Goal: Use online tool/utility: Utilize a website feature to perform a specific function

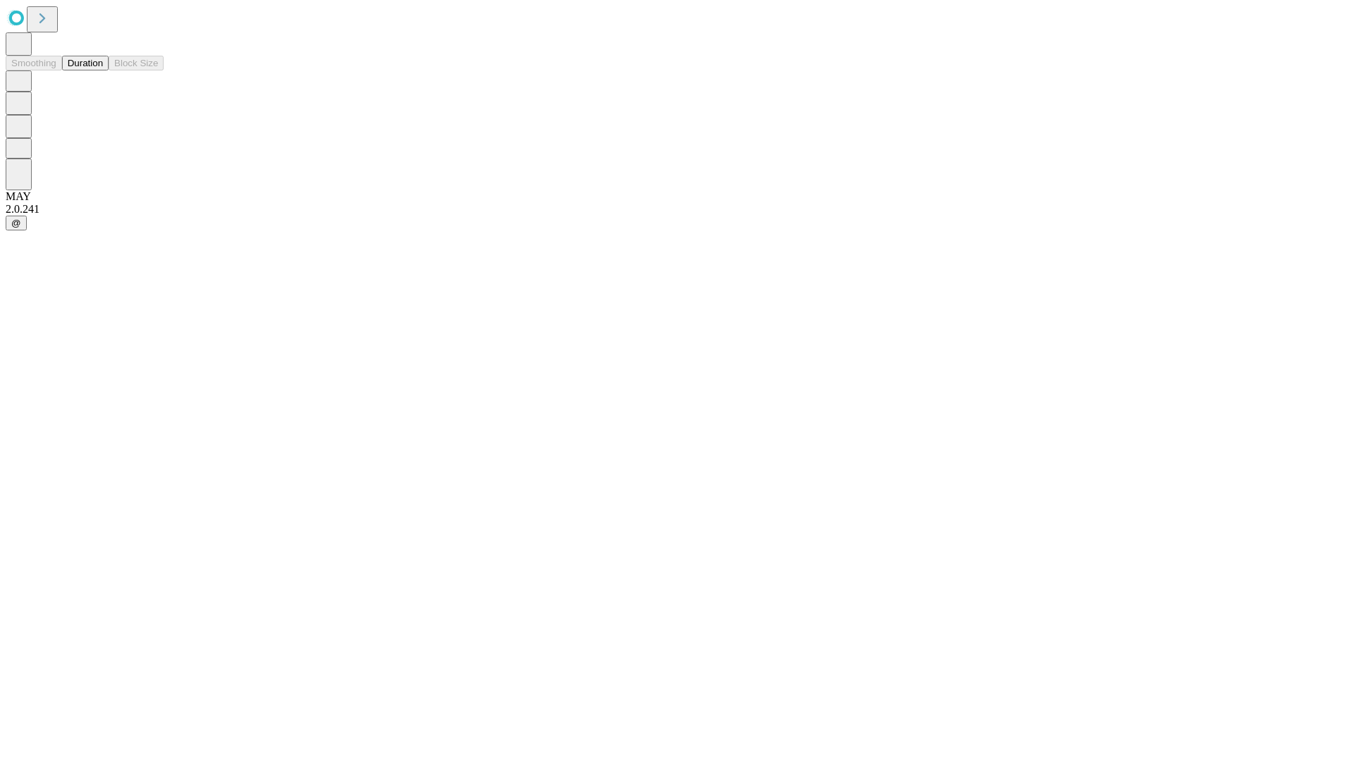
click at [103, 71] on button "Duration" at bounding box center [85, 63] width 47 height 15
click at [158, 329] on input "text" at bounding box center [108, 336] width 100 height 14
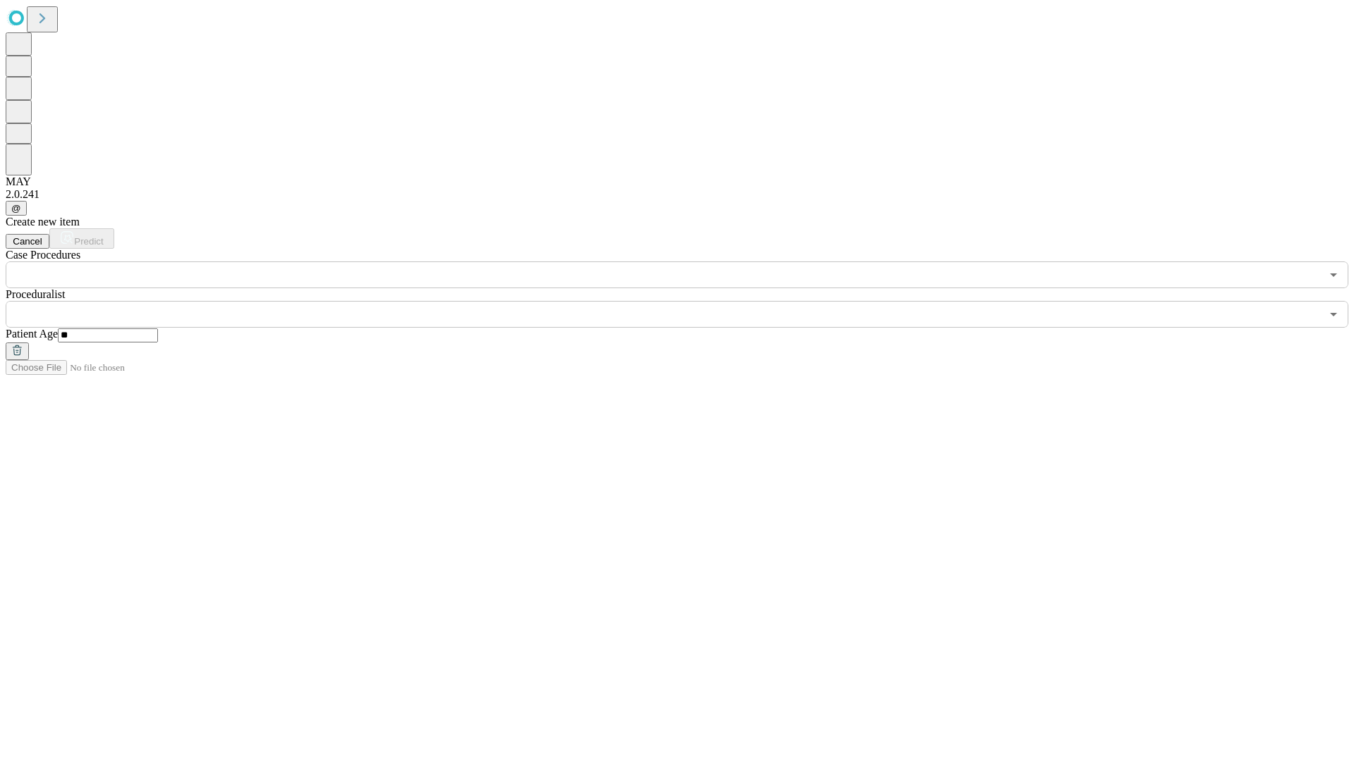
type input "**"
click at [687, 301] on input "text" at bounding box center [663, 314] width 1315 height 27
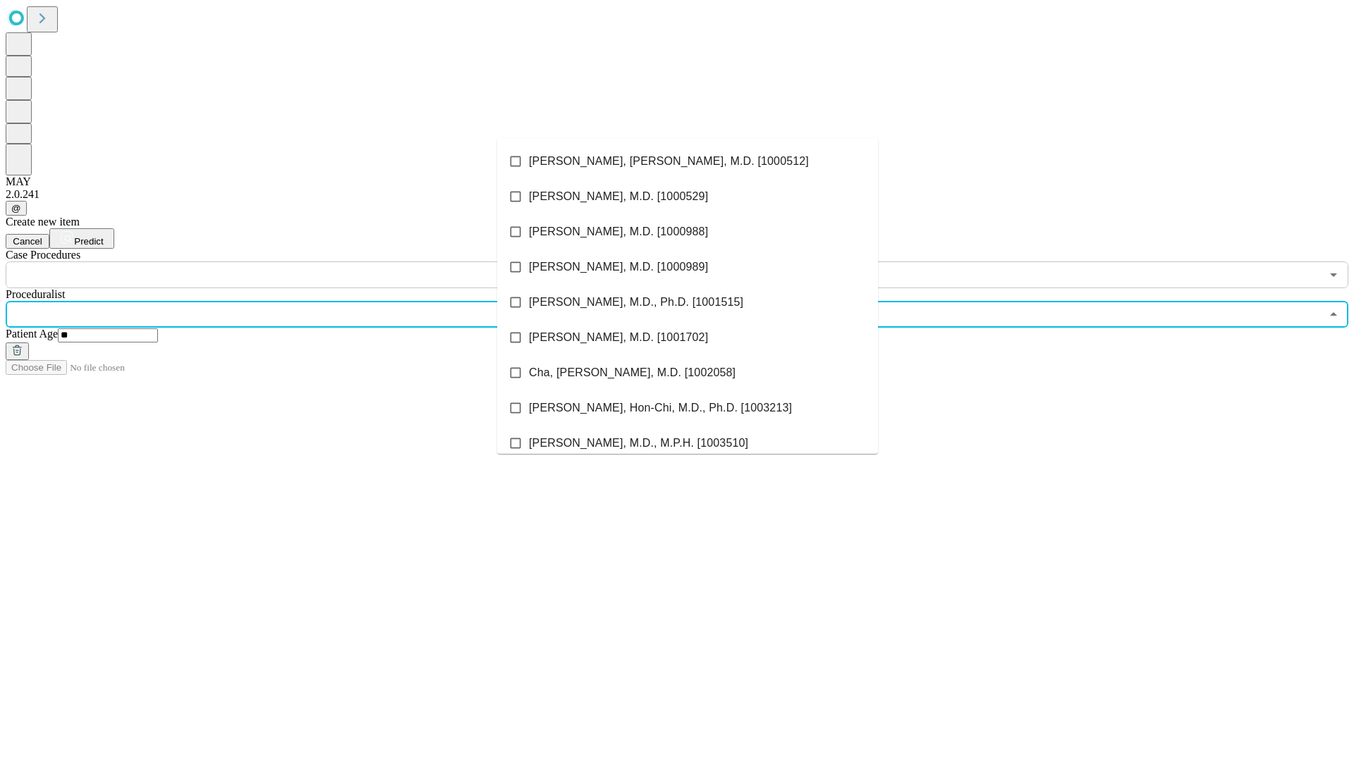
click at [687, 161] on li "[PERSON_NAME], [PERSON_NAME], M.D. [1000512]" at bounding box center [687, 161] width 381 height 35
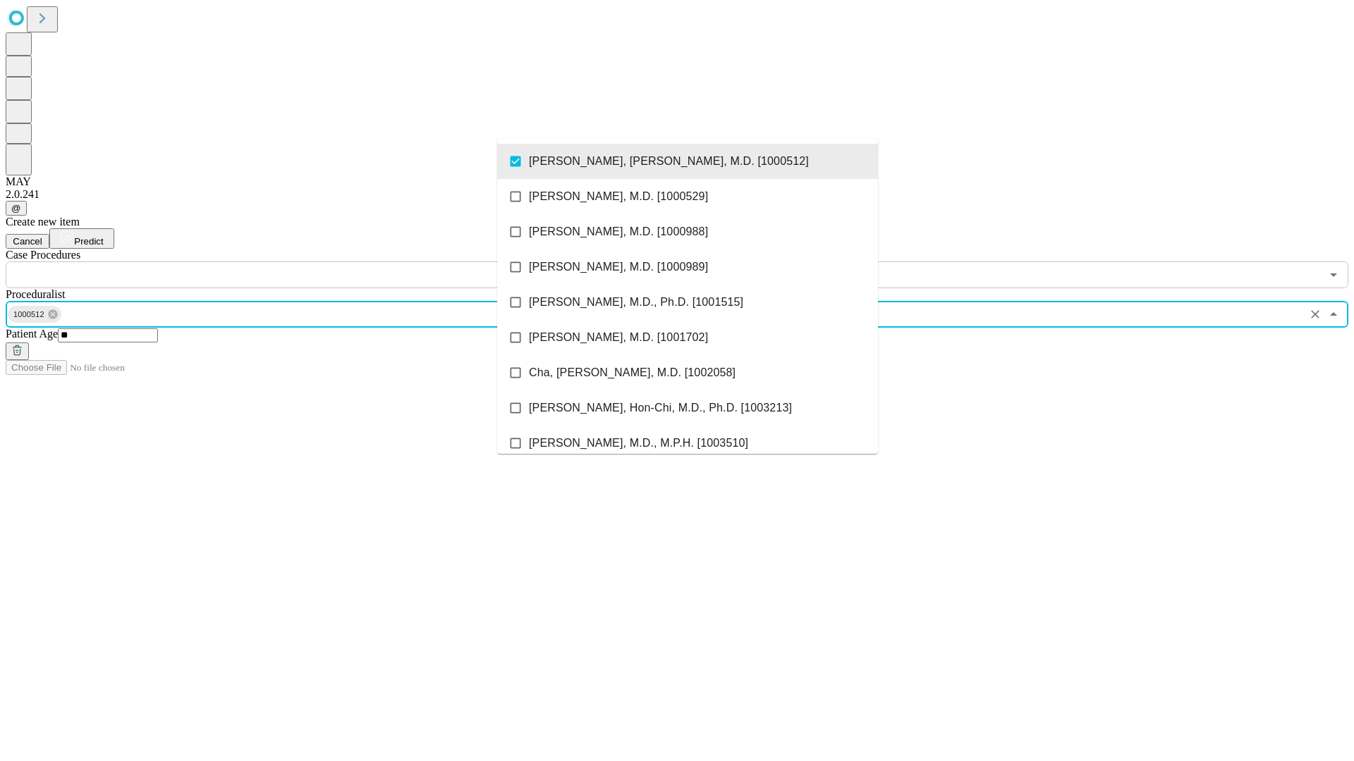
click at [296, 262] on input "text" at bounding box center [663, 275] width 1315 height 27
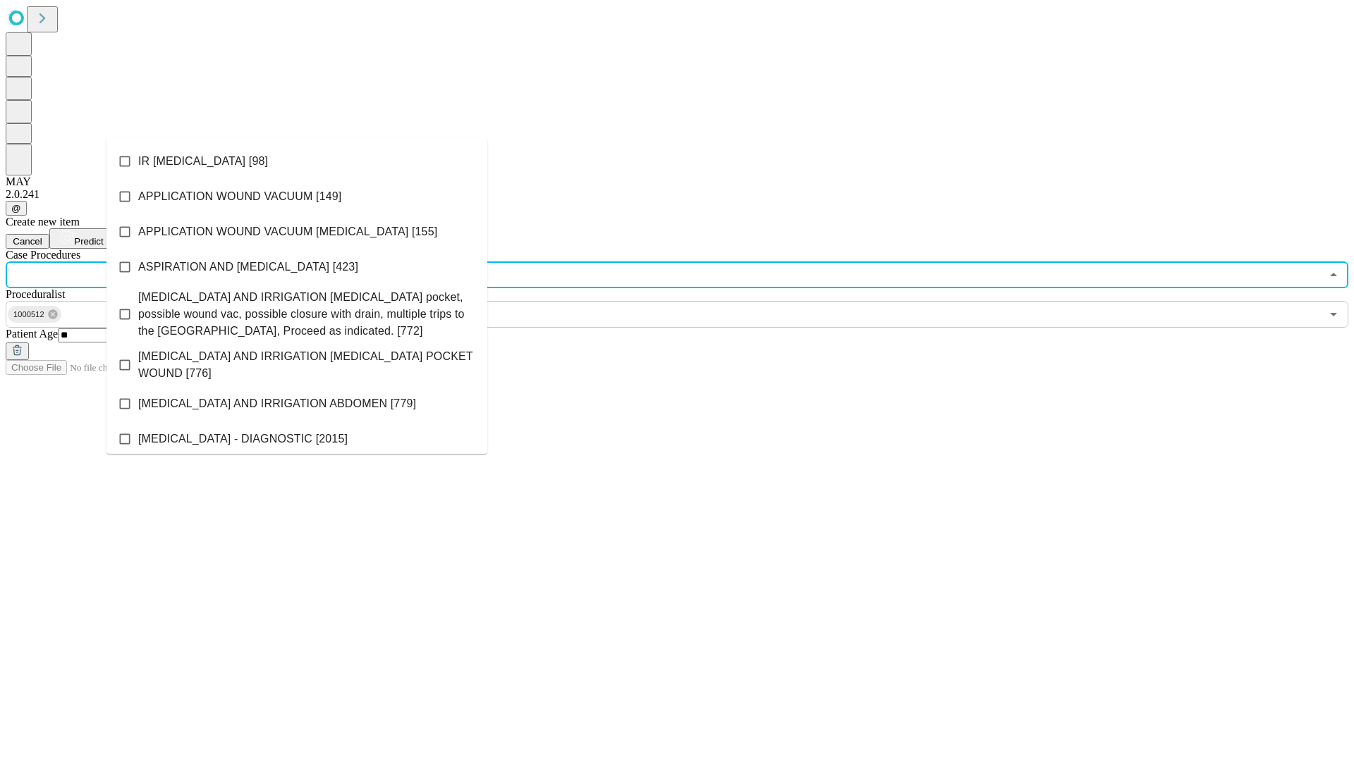
click at [297, 161] on li "IR [MEDICAL_DATA] [98]" at bounding box center [296, 161] width 381 height 35
click at [103, 236] on span "Predict" at bounding box center [88, 241] width 29 height 11
